Goal: Task Accomplishment & Management: Use online tool/utility

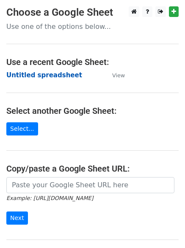
click at [45, 71] on strong "Untitled spreadsheet" at bounding box center [44, 75] width 76 height 8
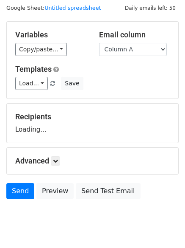
scroll to position [48, 0]
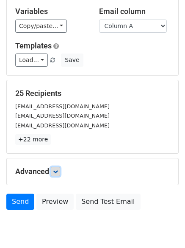
click at [55, 172] on icon at bounding box center [55, 171] width 5 height 5
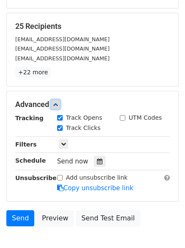
scroll to position [163, 0]
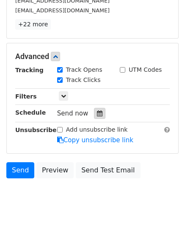
click at [101, 109] on div "Send now" at bounding box center [107, 113] width 100 height 11
click at [99, 110] on div at bounding box center [99, 113] width 11 height 11
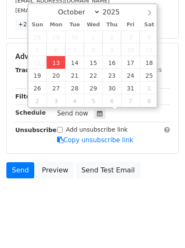
type input "2025-10-13 12:40"
type input "40"
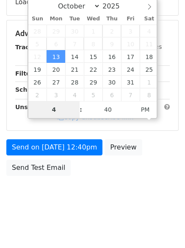
type input "4"
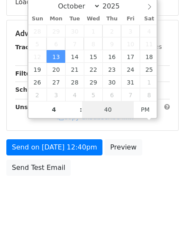
type input "2025-10-13 16:40"
type input "04"
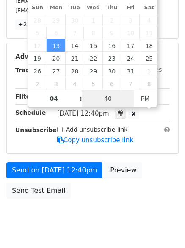
type input "1"
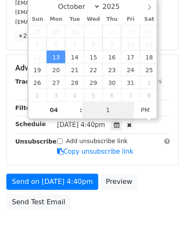
scroll to position [163, 0]
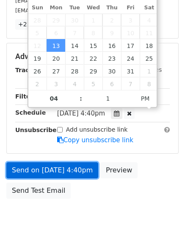
type input "2025-10-13 16:01"
click at [57, 167] on link "Send on Oct 13 at 4:40pm" at bounding box center [52, 170] width 92 height 16
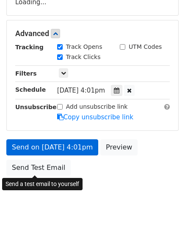
scroll to position [151, 0]
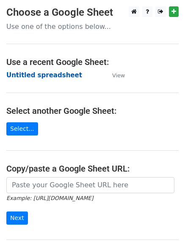
click at [35, 77] on strong "Untitled spreadsheet" at bounding box center [44, 75] width 76 height 8
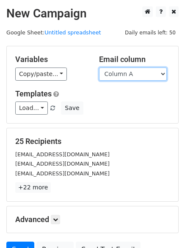
click at [118, 74] on select "Column A Column B Column C Column D Column E Column F" at bounding box center [133, 73] width 68 height 13
select select "Column B"
click at [99, 67] on select "Column A Column B Column C Column D Column E Column F" at bounding box center [133, 73] width 68 height 13
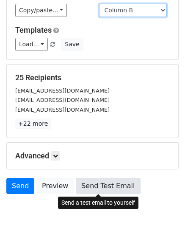
scroll to position [82, 0]
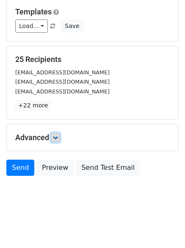
click at [60, 135] on link at bounding box center [55, 137] width 9 height 9
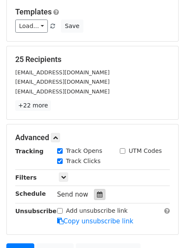
click at [97, 192] on icon at bounding box center [100, 194] width 6 height 6
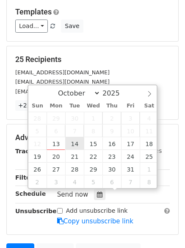
type input "2025-10-14 12:00"
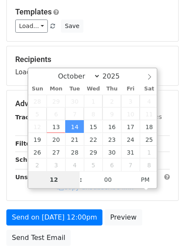
type input "5"
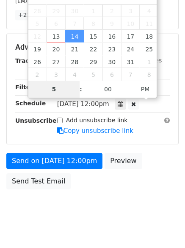
scroll to position [185, 0]
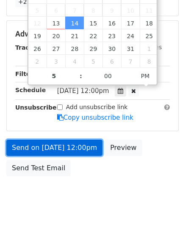
type input "2025-10-14 17:00"
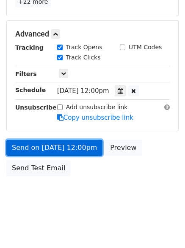
click at [56, 143] on link "Send on Oct 14 at 12:00pm" at bounding box center [54, 148] width 96 height 16
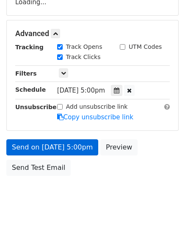
scroll to position [151, 0]
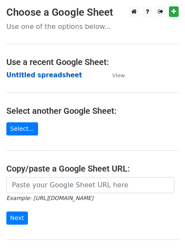
click at [35, 78] on td "Untitled spreadsheet" at bounding box center [55, 75] width 98 height 10
click at [35, 76] on strong "Untitled spreadsheet" at bounding box center [44, 75] width 76 height 8
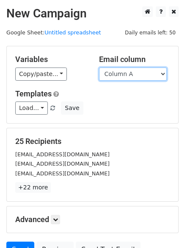
click at [119, 77] on select "Column A Column B Column C Column D Column E Column F" at bounding box center [133, 73] width 68 height 13
select select "Column C"
click at [99, 67] on select "Column A Column B Column C Column D Column E Column F" at bounding box center [133, 73] width 68 height 13
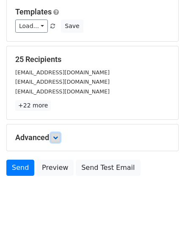
click at [58, 136] on icon at bounding box center [55, 137] width 5 height 5
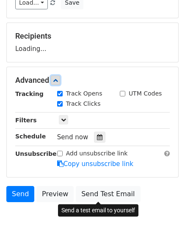
scroll to position [131, 0]
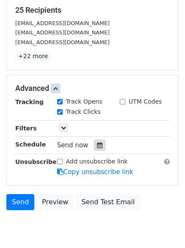
drag, startPoint x: 95, startPoint y: 145, endPoint x: 91, endPoint y: 140, distance: 5.7
click at [97, 143] on icon at bounding box center [100, 145] width 6 height 6
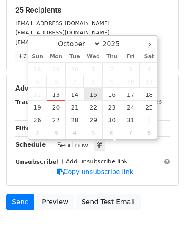
type input "2025-10-15 12:00"
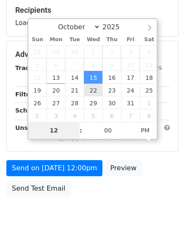
type input "6"
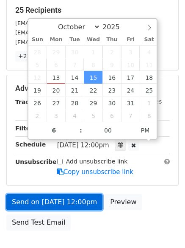
type input "2025-10-15 18:00"
click at [70, 201] on link "Send on Oct 15 at 12:00pm" at bounding box center [54, 202] width 96 height 16
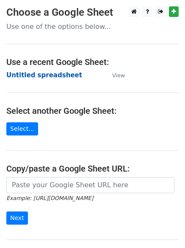
click at [21, 72] on strong "Untitled spreadsheet" at bounding box center [44, 75] width 76 height 8
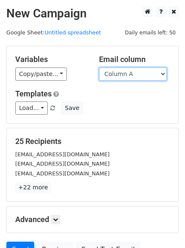
click at [137, 75] on select "Column A Column B Column C Column D Column E Column F" at bounding box center [133, 73] width 68 height 13
click at [99, 67] on select "Column A Column B Column C Column D Column E Column F" at bounding box center [133, 73] width 68 height 13
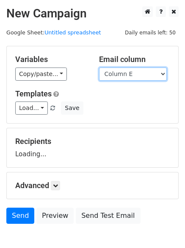
click at [123, 74] on select "Column A Column B Column C Column D Column E Column F" at bounding box center [133, 73] width 68 height 13
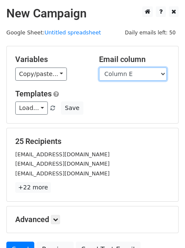
select select "Column D"
click at [99, 67] on select "Column A Column B Column C Column D Column E Column F" at bounding box center [133, 73] width 68 height 13
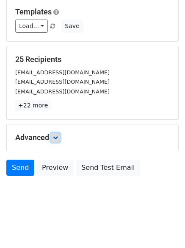
click at [59, 134] on link at bounding box center [55, 137] width 9 height 9
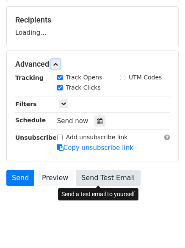
scroll to position [125, 0]
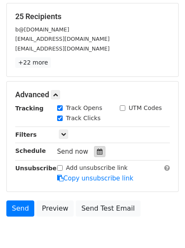
click at [94, 148] on div at bounding box center [99, 151] width 11 height 11
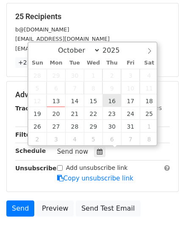
type input "2025-10-16 12:00"
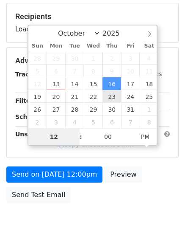
type input "7"
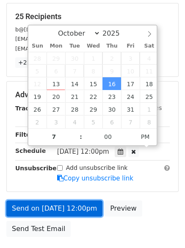
type input "2025-10-16 19:00"
click at [80, 209] on link "Send on Oct 16 at 12:00pm" at bounding box center [54, 208] width 96 height 16
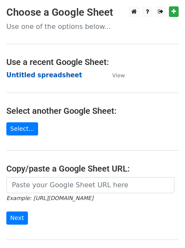
click at [32, 74] on strong "Untitled spreadsheet" at bounding box center [44, 75] width 76 height 8
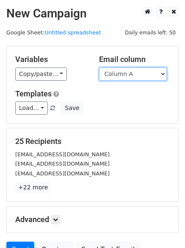
click at [115, 78] on select "Column A Column B Column C Column D Column E Column F" at bounding box center [133, 73] width 68 height 13
select select "Column E"
click at [99, 67] on select "Column A Column B Column C Column D Column E Column F" at bounding box center [133, 73] width 68 height 13
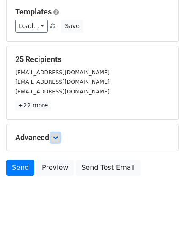
click at [55, 134] on link at bounding box center [55, 137] width 9 height 9
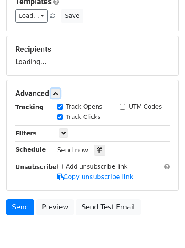
scroll to position [127, 0]
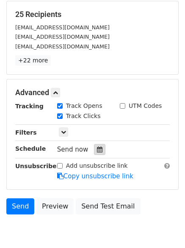
click at [97, 150] on icon at bounding box center [100, 149] width 6 height 6
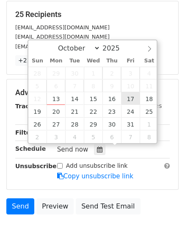
type input "[DATE] 12:00"
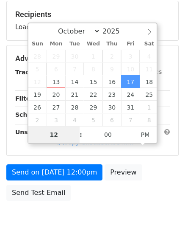
type input "8"
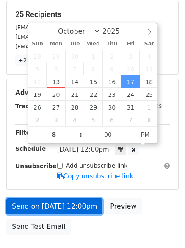
type input "[DATE] 20:00"
click at [74, 205] on link "Send on [DATE] 12:00pm" at bounding box center [54, 206] width 96 height 16
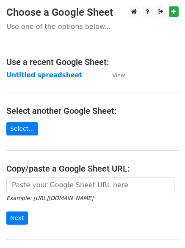
click at [111, 98] on main "Choose a Google Sheet Use one of the options below... Use a recent Google Sheet…" at bounding box center [92, 138] width 185 height 264
click at [24, 76] on strong "Untitled spreadsheet" at bounding box center [44, 75] width 76 height 8
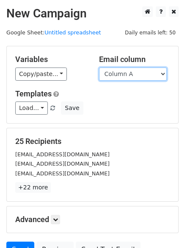
click at [115, 74] on select "Column A Column B Column C Column D Column E Column F" at bounding box center [133, 73] width 68 height 13
select select "Column F"
click at [99, 67] on select "Column A Column B Column C Column D Column E Column F" at bounding box center [133, 73] width 68 height 13
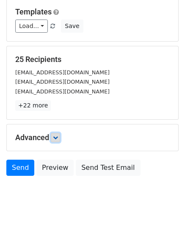
click at [58, 138] on icon at bounding box center [55, 137] width 5 height 5
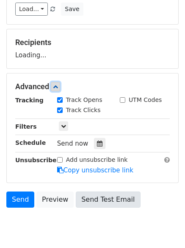
scroll to position [131, 0]
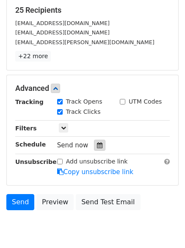
click at [97, 148] on icon at bounding box center [100, 145] width 6 height 6
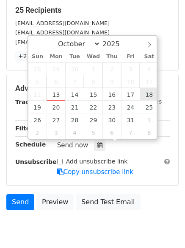
type input "[DATE] 12:00"
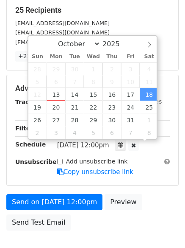
scroll to position [0, 0]
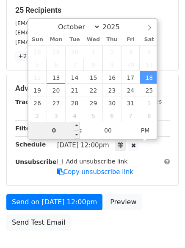
drag, startPoint x: 58, startPoint y: 129, endPoint x: 49, endPoint y: 132, distance: 9.9
click at [49, 132] on input "0" at bounding box center [54, 130] width 52 height 17
type input "9"
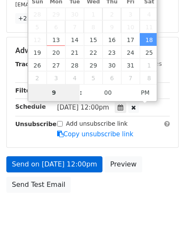
scroll to position [185, 0]
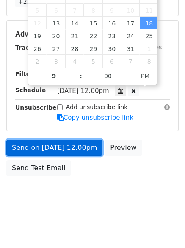
type input "[DATE] 21:00"
click at [59, 146] on link "Send on [DATE] 12:00pm" at bounding box center [54, 148] width 96 height 16
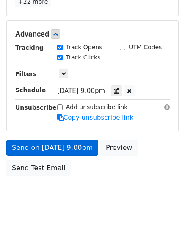
scroll to position [151, 0]
